Goal: Task Accomplishment & Management: Manage account settings

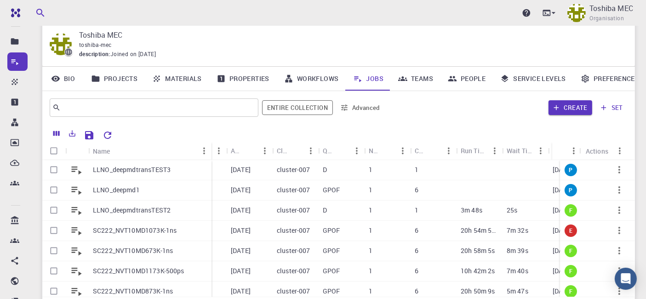
drag, startPoint x: 133, startPoint y: 152, endPoint x: 210, endPoint y: 148, distance: 77.4
click at [210, 148] on div "Name" at bounding box center [212, 151] width 9 height 18
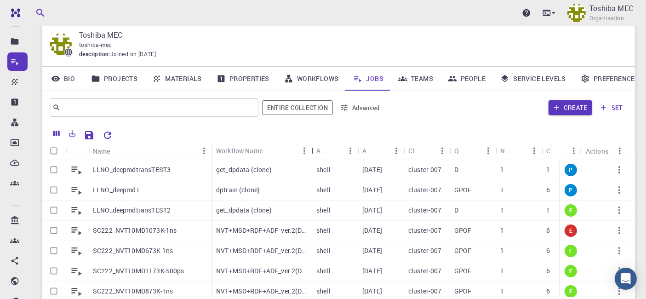
drag, startPoint x: 262, startPoint y: 146, endPoint x: 316, endPoint y: 152, distance: 54.6
click at [316, 152] on div "Workflow Name" at bounding box center [312, 151] width 9 height 18
click at [599, 12] on p "Toshiba MEC" at bounding box center [611, 8] width 44 height 11
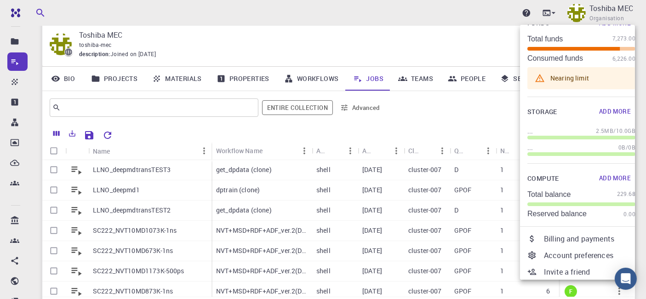
scroll to position [34, 0]
click at [274, 10] on div at bounding box center [323, 149] width 646 height 299
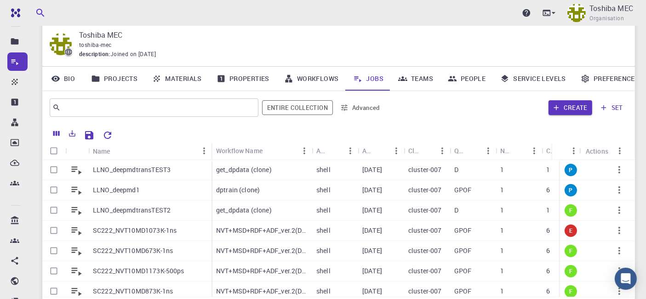
click at [277, 9] on div "Upgrade Toshiba MEC Organisation" at bounding box center [338, 13] width 615 height 24
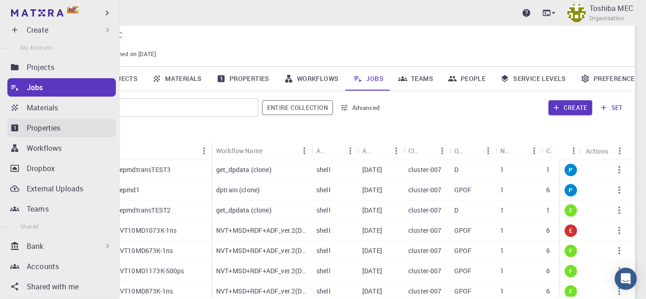
scroll to position [0, 0]
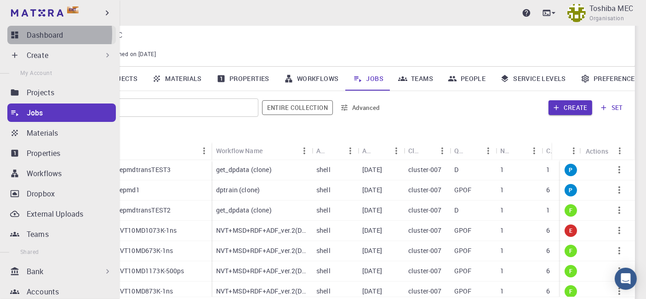
click at [30, 34] on p "Dashboard" at bounding box center [45, 34] width 36 height 11
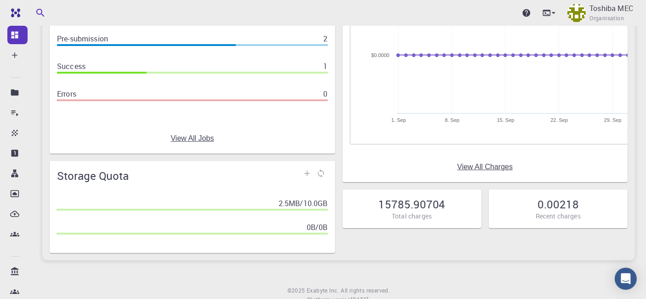
scroll to position [131, 0]
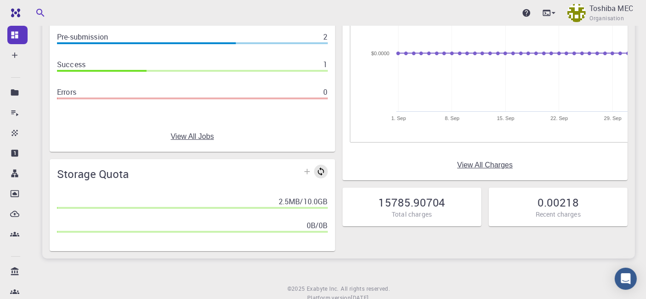
click at [321, 170] on link at bounding box center [321, 172] width 14 height 14
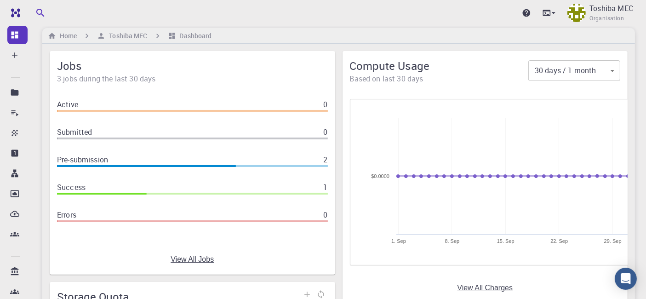
scroll to position [3, 0]
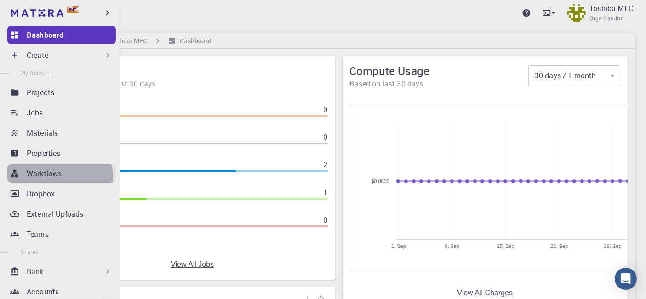
click at [56, 178] on p "Workflows" at bounding box center [44, 173] width 35 height 11
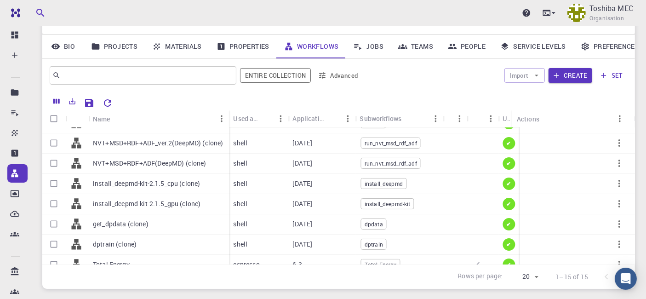
scroll to position [174, 0]
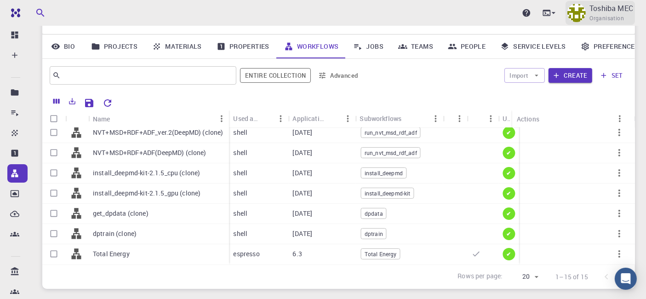
click at [601, 6] on p "Toshiba MEC" at bounding box center [611, 8] width 44 height 11
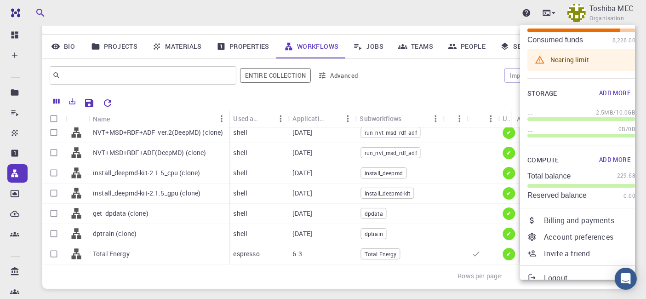
scroll to position [57, 0]
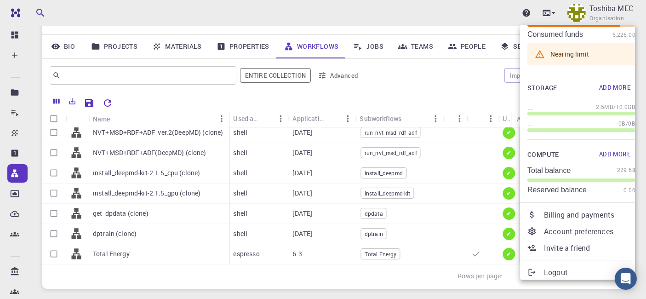
click at [562, 272] on p "Logout" at bounding box center [589, 272] width 91 height 11
